Goal: Information Seeking & Learning: Compare options

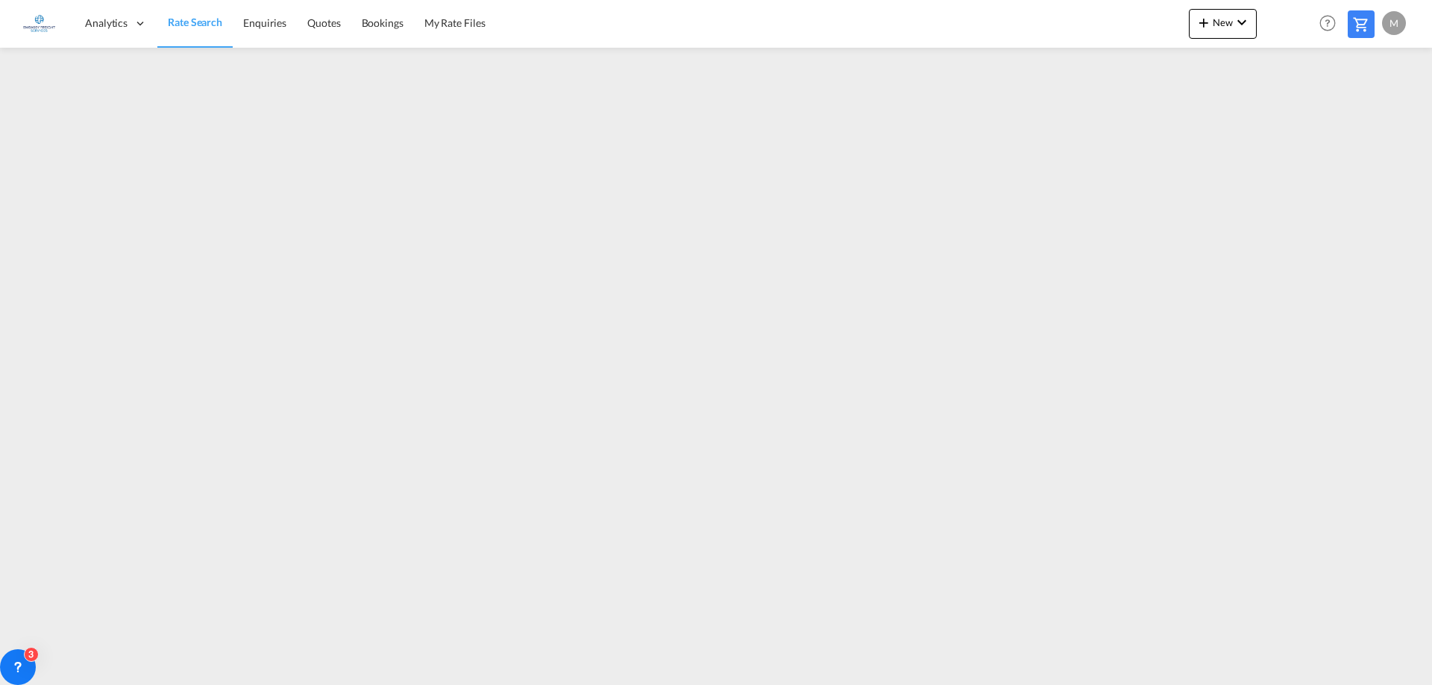
click at [200, 25] on span "Rate Search" at bounding box center [195, 22] width 54 height 13
click at [191, 31] on link "Rate Search" at bounding box center [194, 23] width 75 height 48
drag, startPoint x: 195, startPoint y: 25, endPoint x: 204, endPoint y: 42, distance: 19.1
click at [195, 25] on span "Rate Search" at bounding box center [195, 22] width 54 height 13
click at [181, 25] on span "Rate Search" at bounding box center [195, 22] width 54 height 13
